Goal: Task Accomplishment & Management: Manage account settings

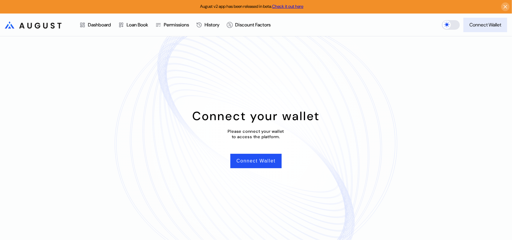
click at [488, 26] on div "Connect Wallet" at bounding box center [485, 25] width 32 height 6
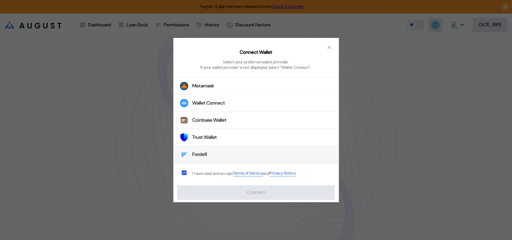
click at [206, 156] on div "Fordefi" at bounding box center [200, 154] width 15 height 6
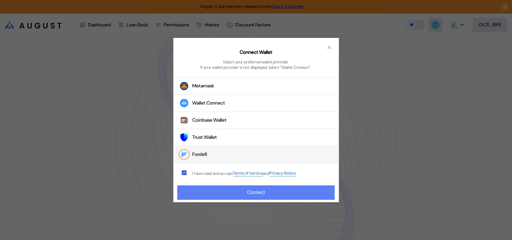
click at [256, 194] on button "Connect" at bounding box center [255, 192] width 157 height 14
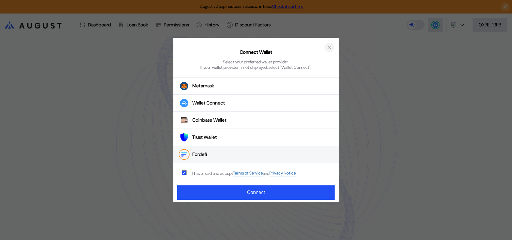
click at [330, 46] on icon "close modal" at bounding box center [329, 47] width 3 height 3
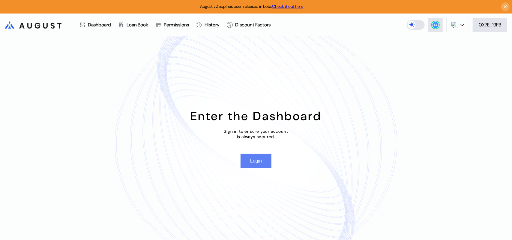
click at [254, 165] on button "Login" at bounding box center [256, 161] width 31 height 14
